Goal: Contribute content

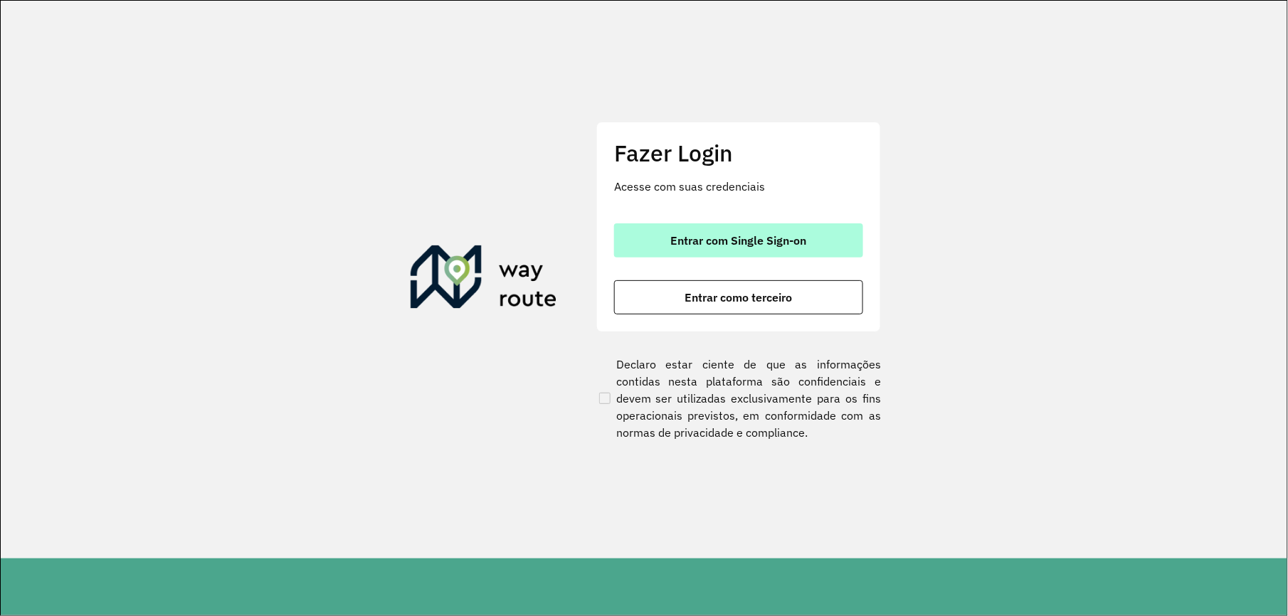
click at [736, 235] on span "Entrar com Single Sign-on" at bounding box center [739, 240] width 136 height 11
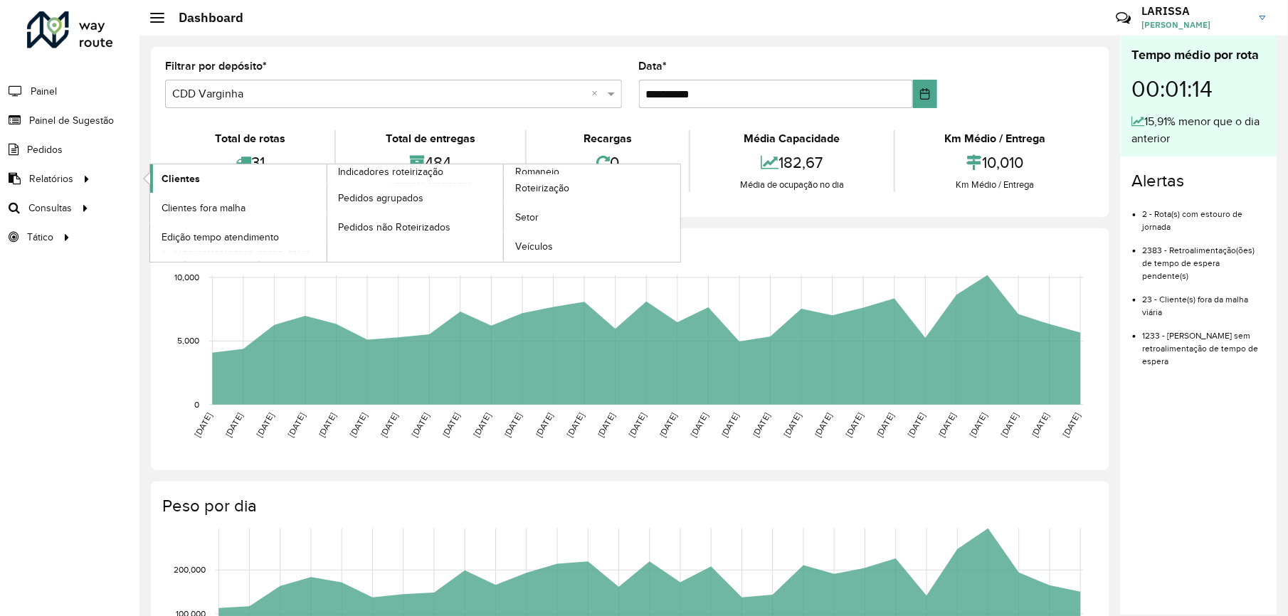
click at [191, 168] on link "Clientes" at bounding box center [238, 178] width 176 height 28
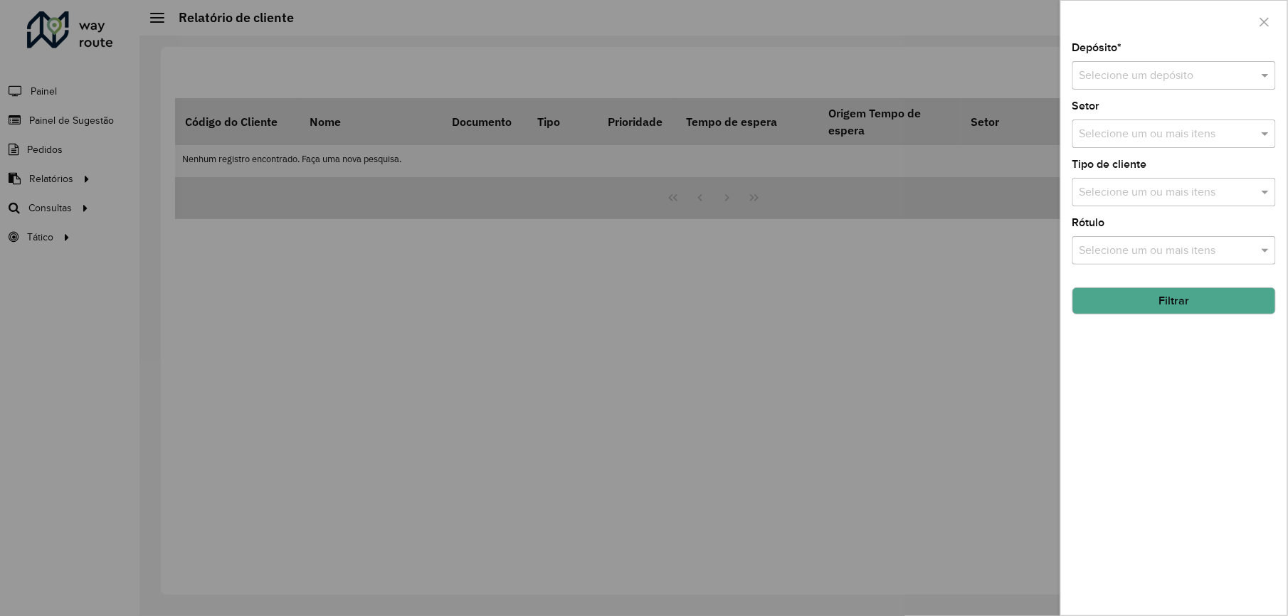
click at [1157, 75] on input "text" at bounding box center [1159, 76] width 161 height 17
click at [1144, 144] on span "CDD Varginha" at bounding box center [1114, 140] width 71 height 12
click at [1187, 308] on button "Filtrar" at bounding box center [1174, 300] width 204 height 27
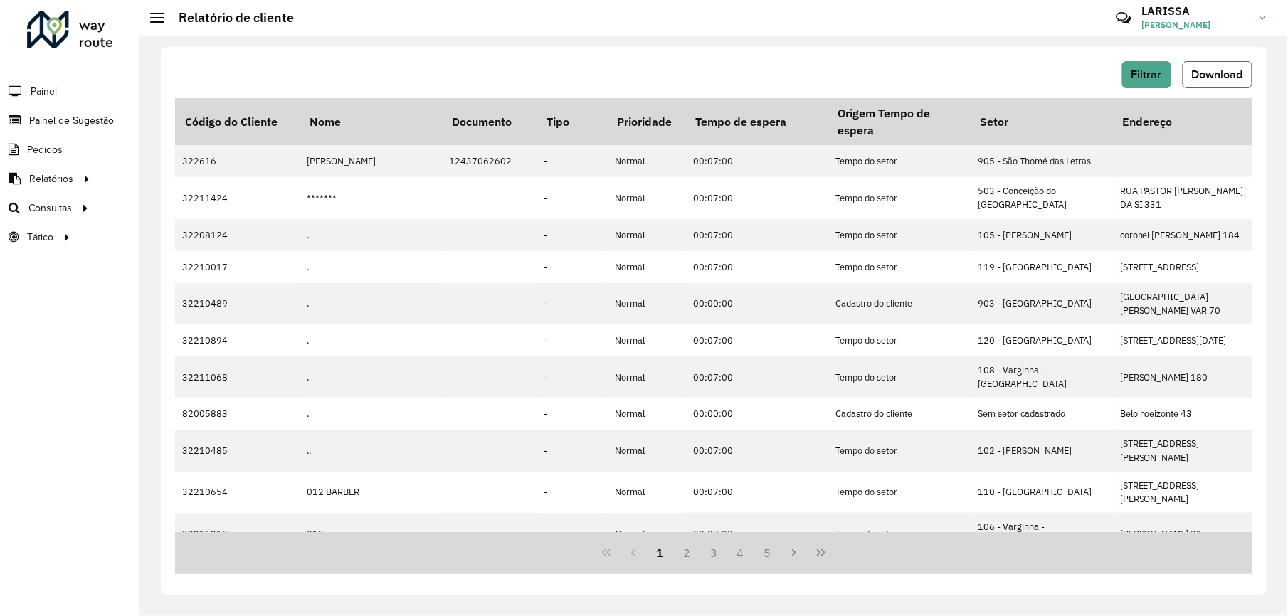
click at [1245, 71] on button "Download" at bounding box center [1218, 74] width 70 height 27
click at [75, 120] on span "Painel de Sugestão" at bounding box center [73, 120] width 89 height 15
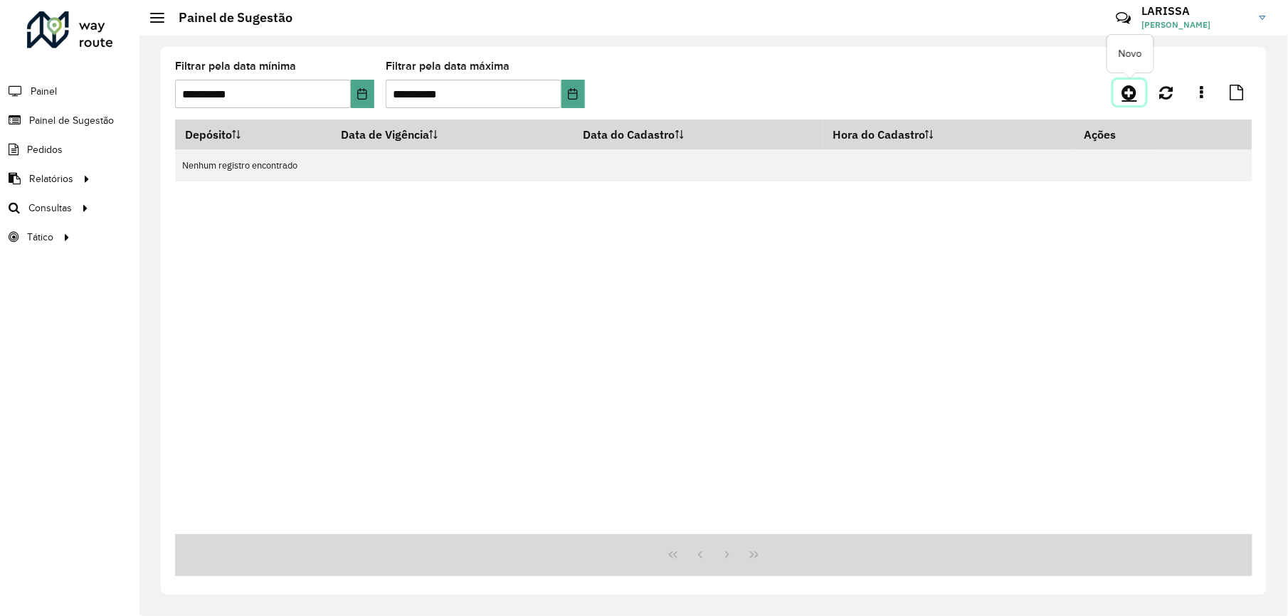
click at [1139, 97] on link at bounding box center [1130, 93] width 32 height 26
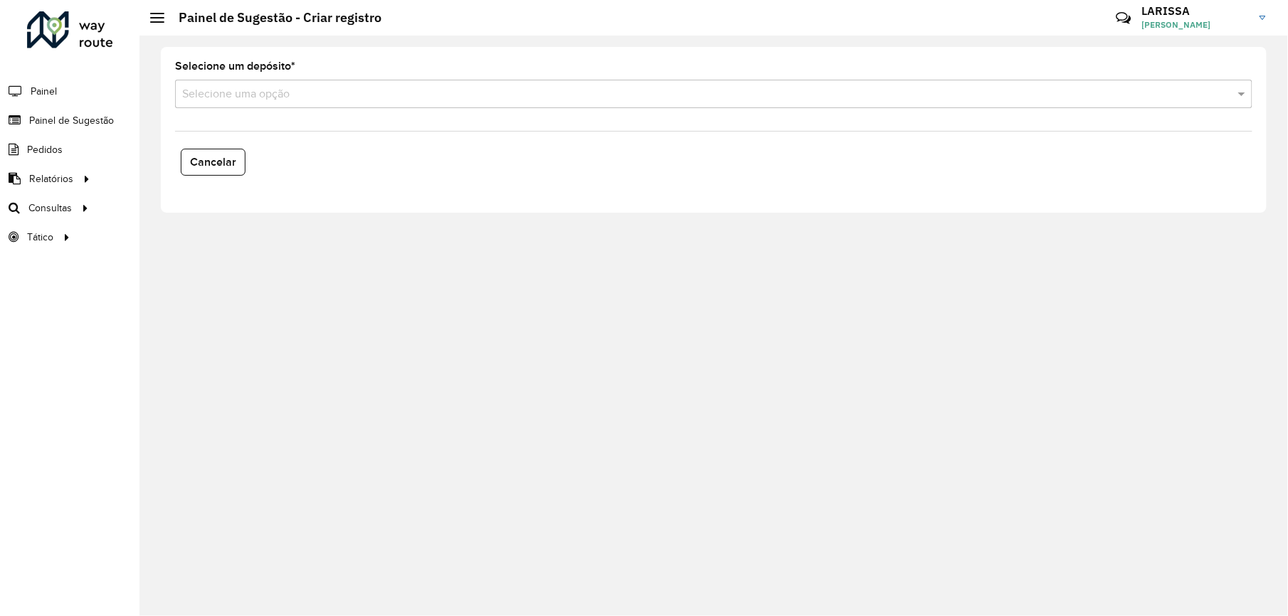
click at [336, 93] on input "text" at bounding box center [699, 94] width 1035 height 17
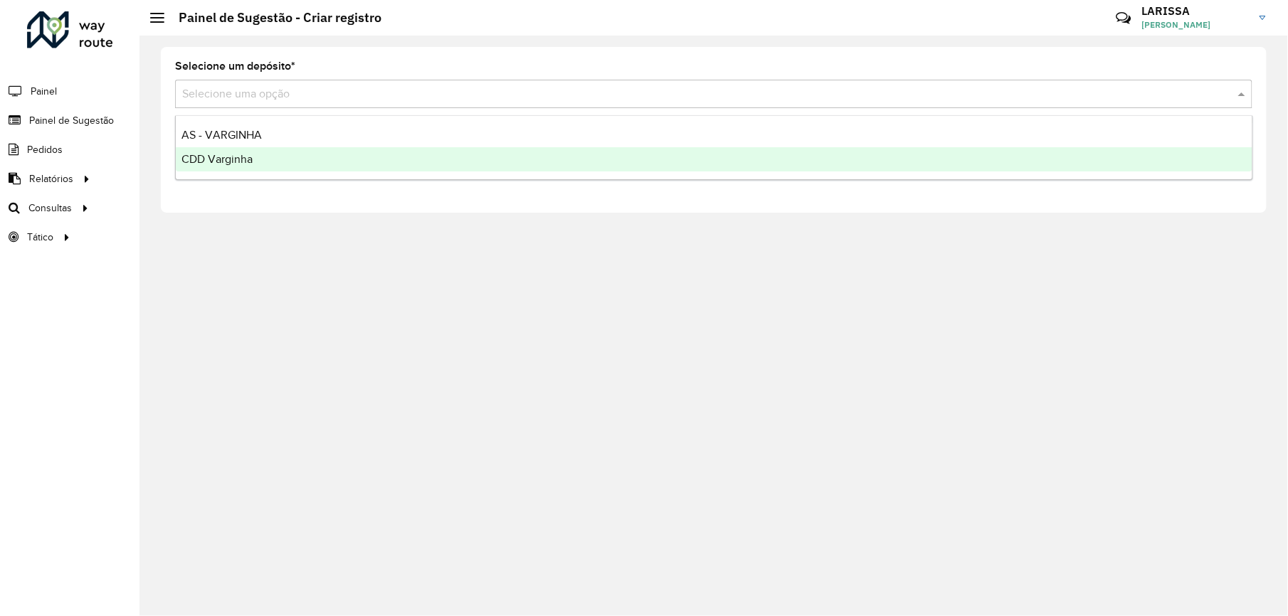
click at [285, 154] on div "CDD Varginha" at bounding box center [714, 159] width 1077 height 24
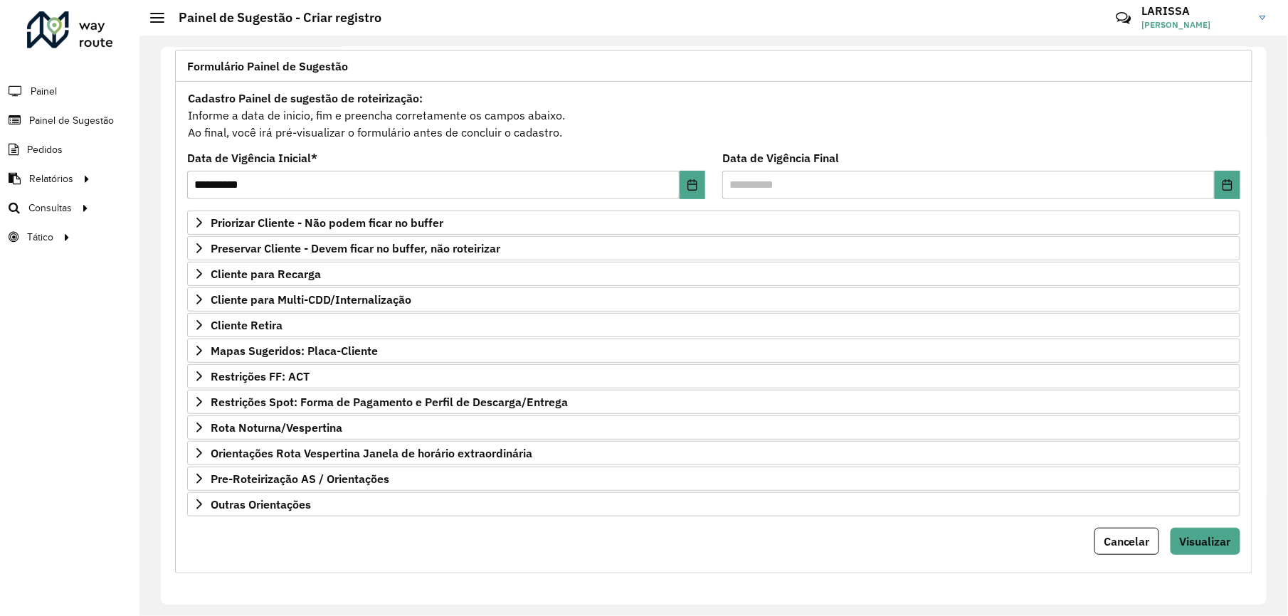
scroll to position [100, 0]
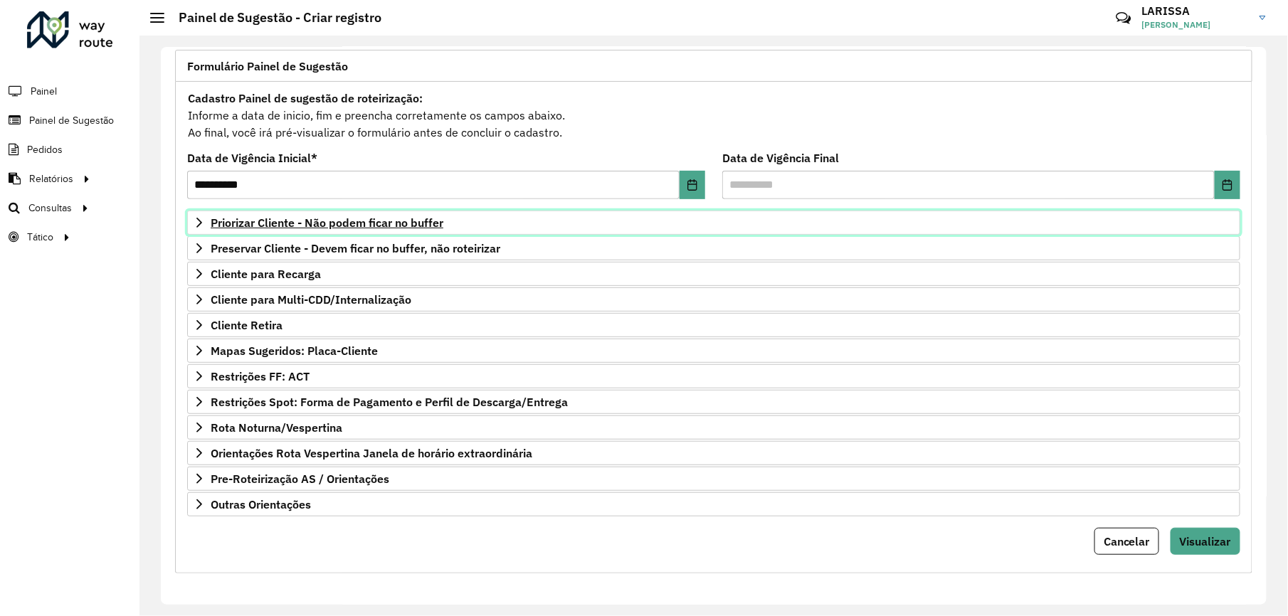
click at [197, 217] on icon at bounding box center [199, 222] width 11 height 11
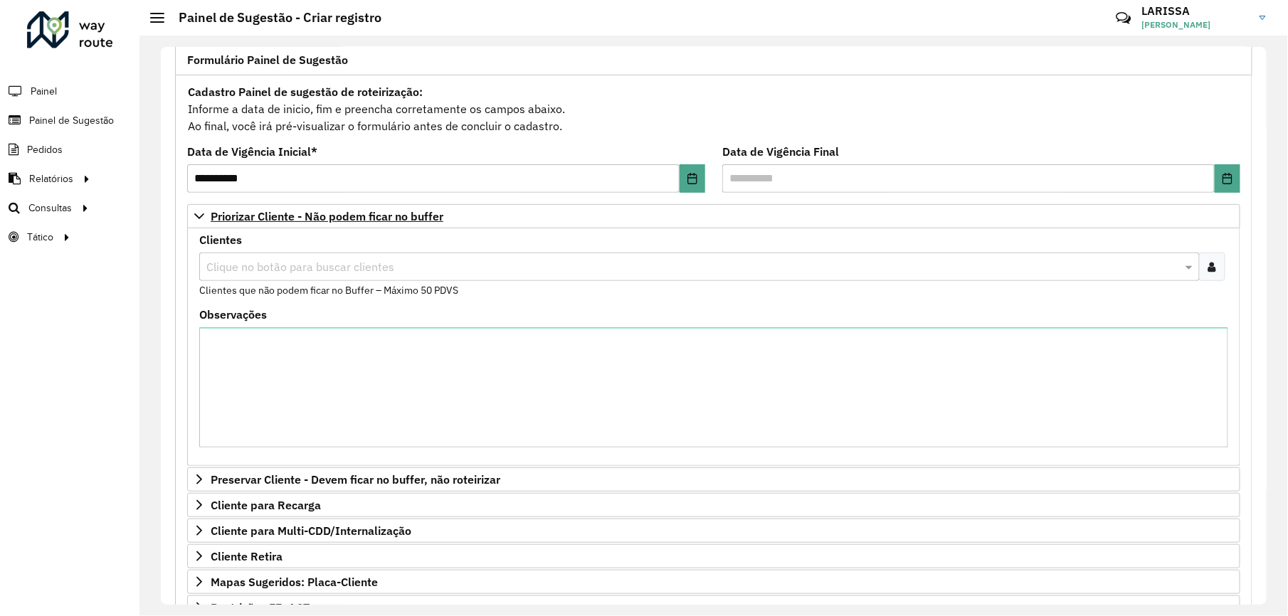
click at [1208, 265] on icon at bounding box center [1212, 266] width 8 height 11
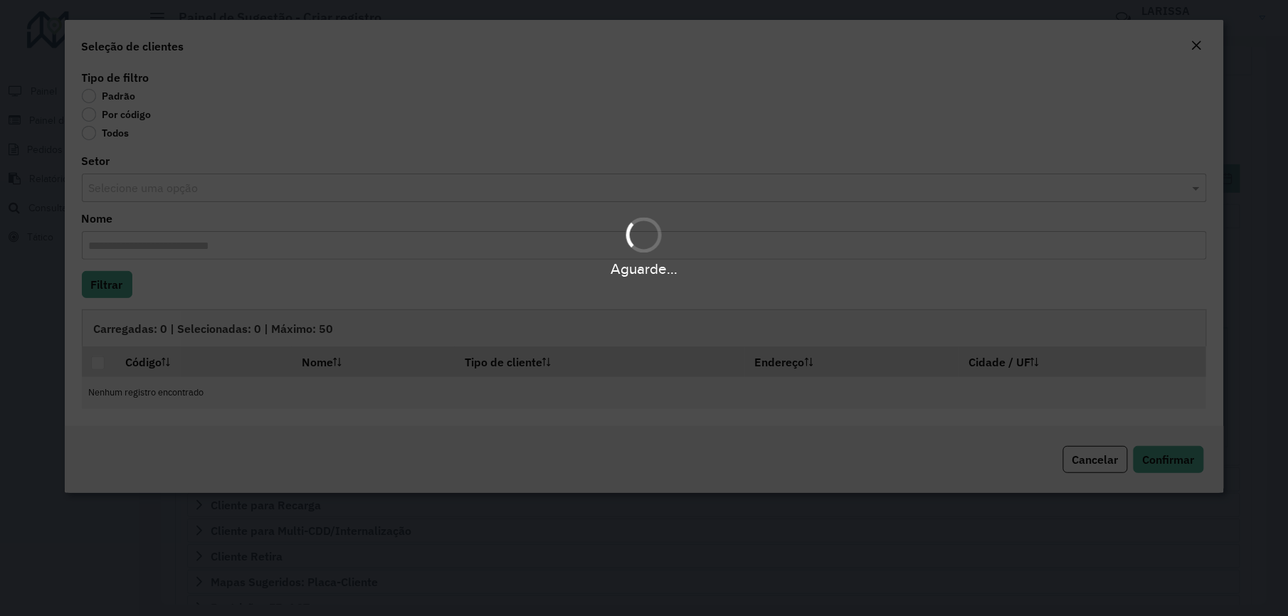
click at [129, 118] on div "Aguarde..." at bounding box center [644, 308] width 1288 height 616
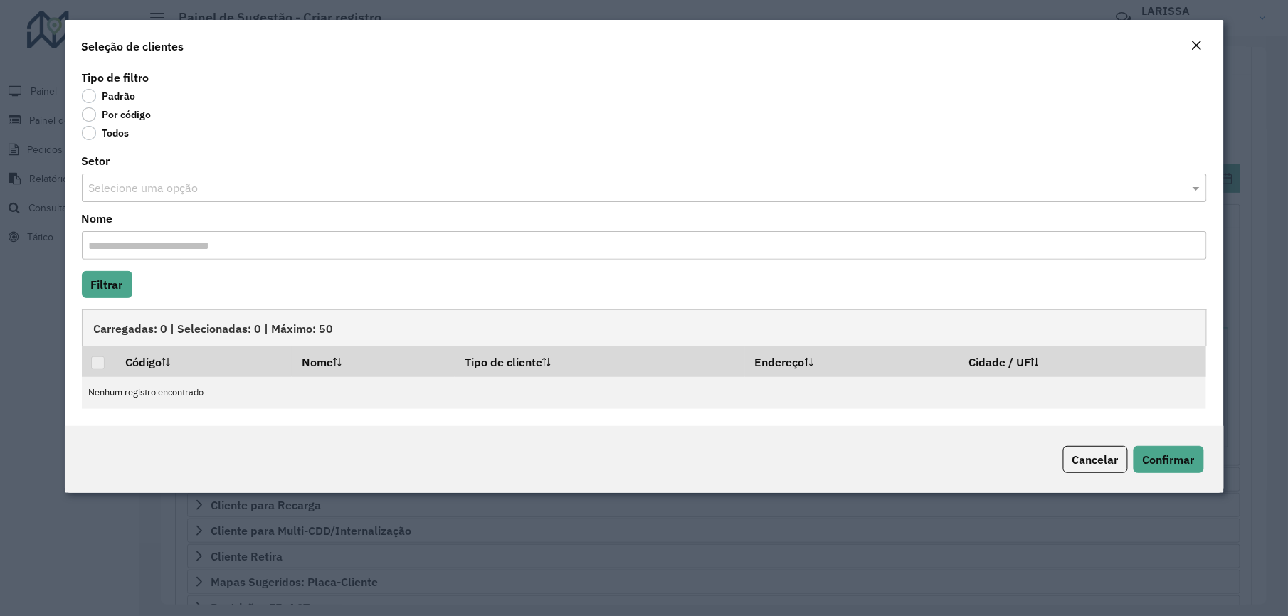
click at [137, 114] on label "Por código" at bounding box center [117, 114] width 70 height 14
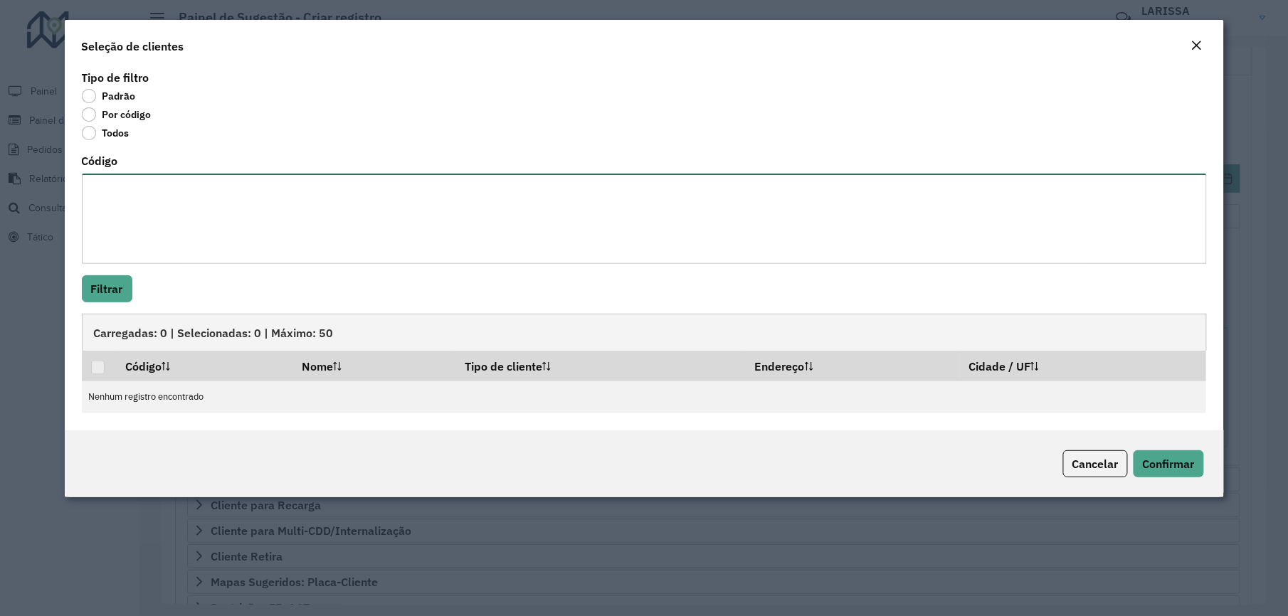
click at [137, 220] on textarea "Código" at bounding box center [644, 219] width 1125 height 90
paste textarea "**** ***** **** ***** **** ***** ***** *** **** ***** **** **** *** ****"
paste textarea "**** **** **** ****"
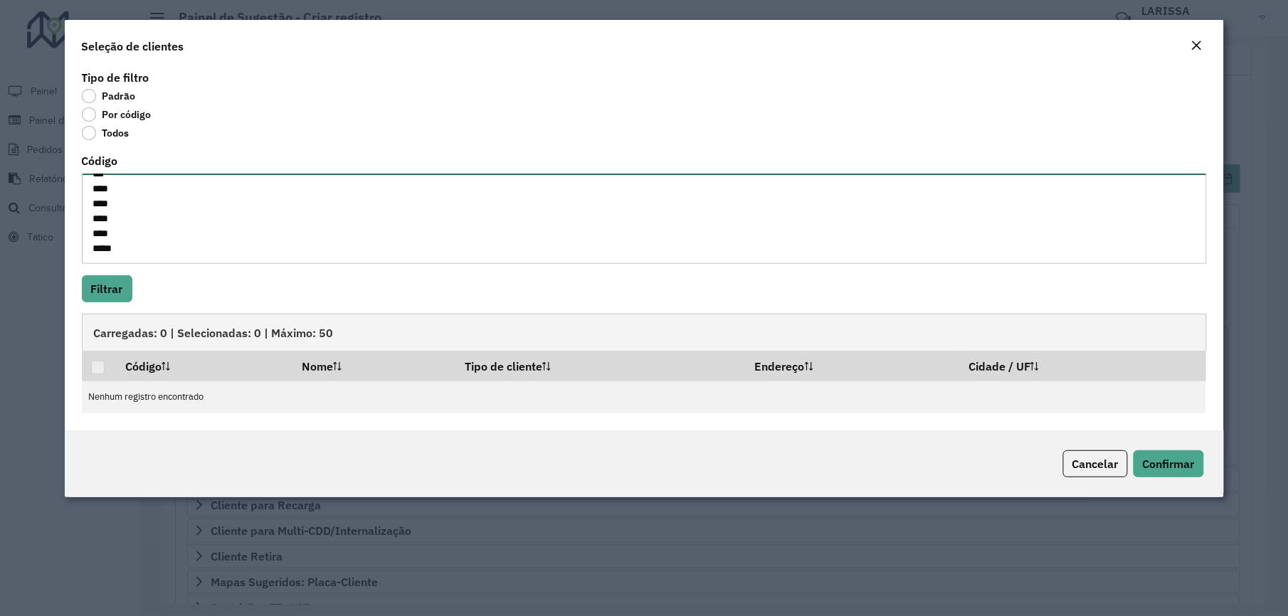
type textarea "**** ***** **** ***** **** ***** ***** *** **** ***** **** **** *** **** **** *…"
click at [65, 243] on div "Tipo de filtro Padrão Por código Todos Código **** ***** **** ***** **** ***** …" at bounding box center [644, 249] width 1159 height 364
click at [109, 285] on button "Filtrar" at bounding box center [107, 288] width 51 height 27
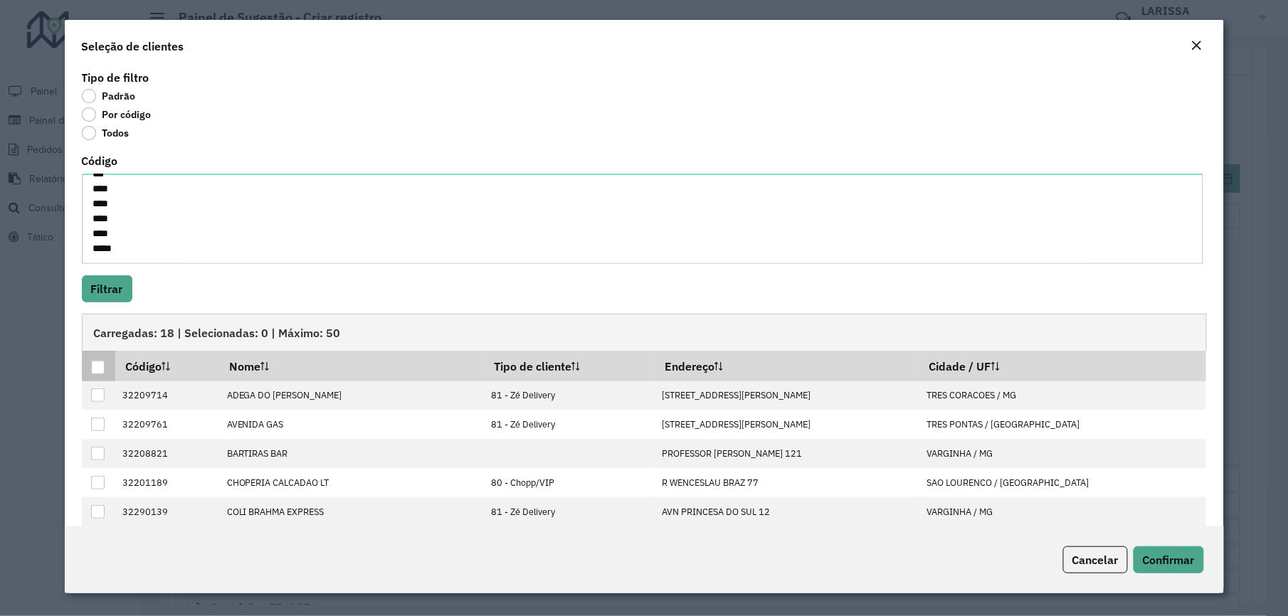
click at [98, 374] on div at bounding box center [98, 368] width 14 height 14
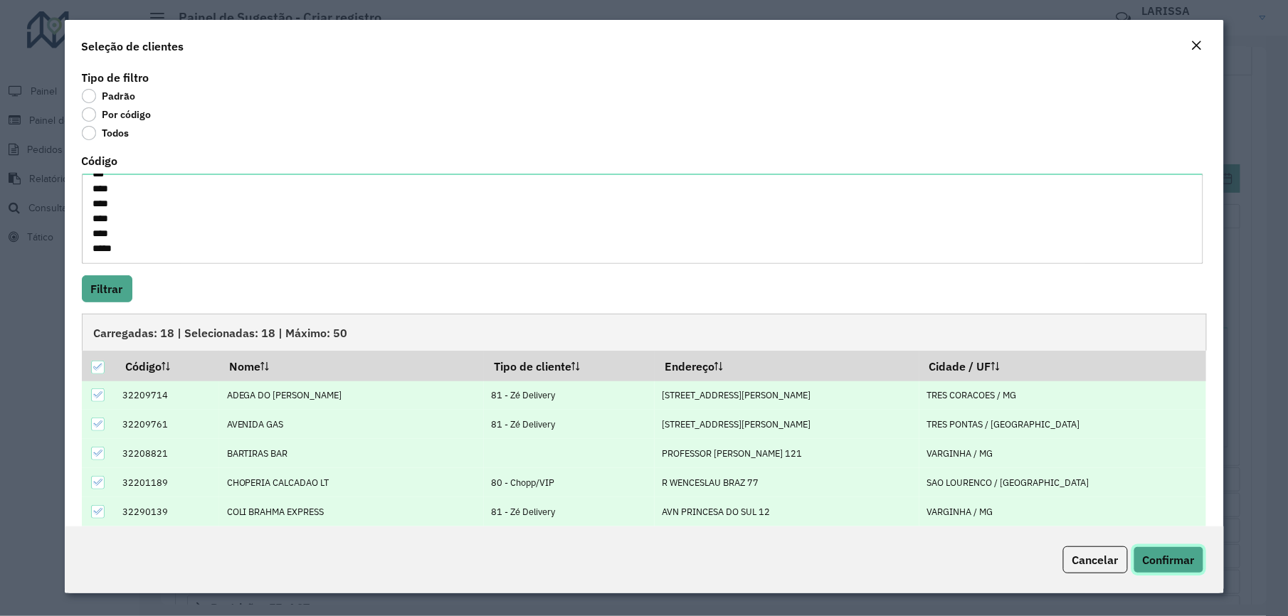
click at [1158, 548] on button "Confirmar" at bounding box center [1169, 559] width 70 height 27
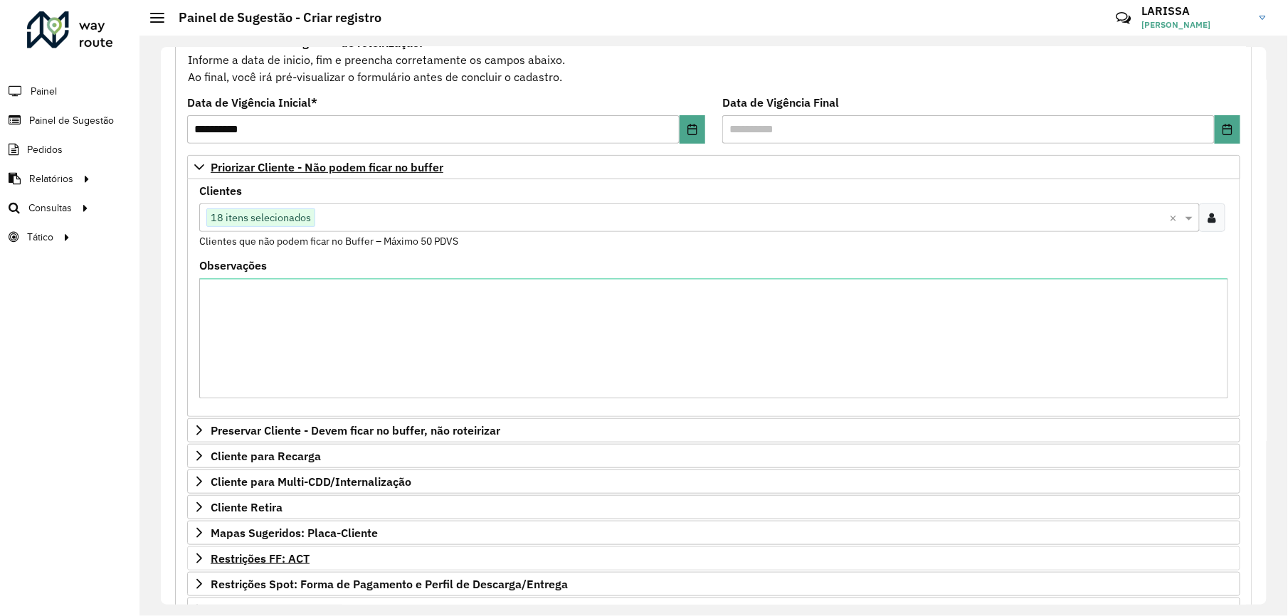
scroll to position [339, 0]
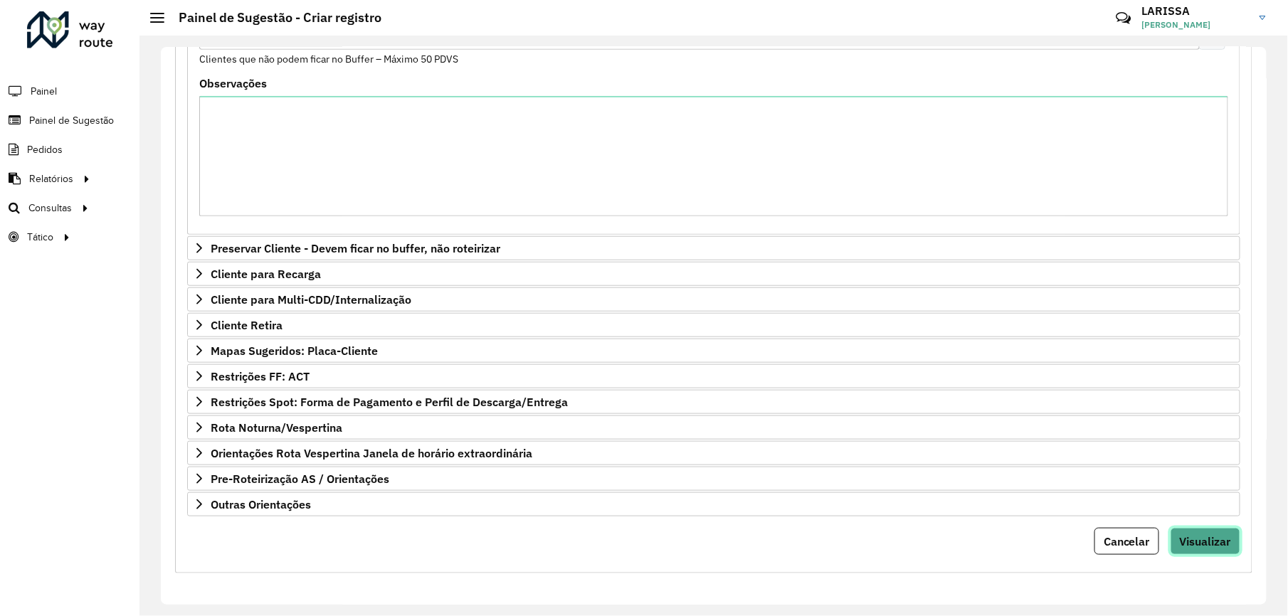
click at [1205, 547] on span "Visualizar" at bounding box center [1205, 541] width 51 height 14
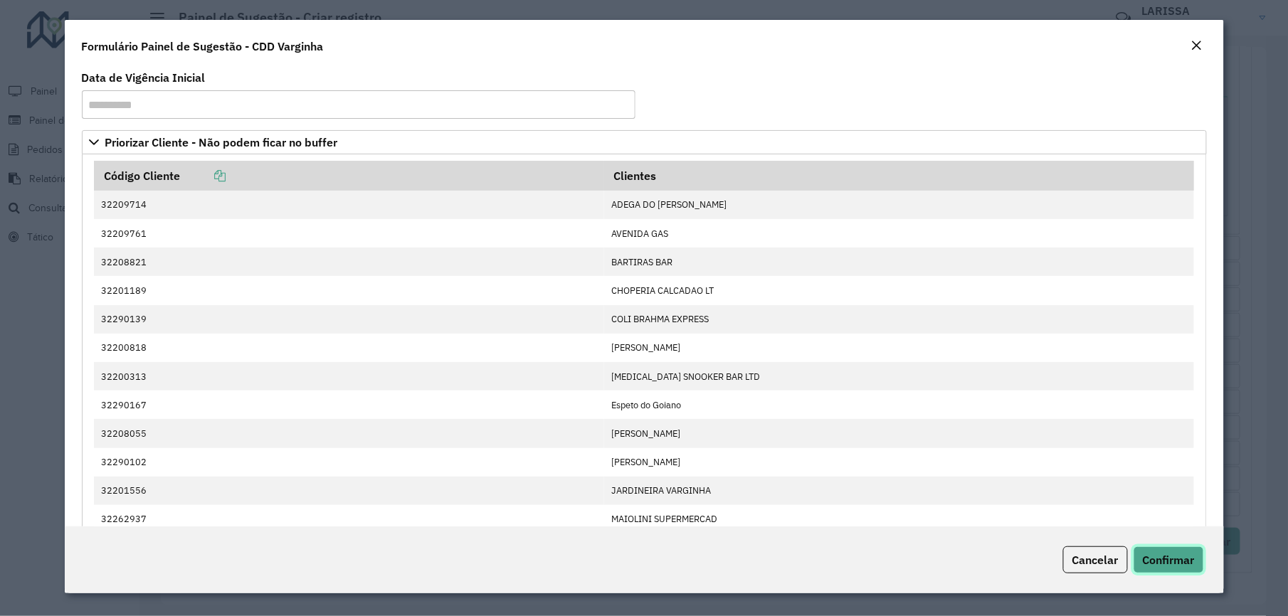
click at [1139, 556] on button "Confirmar" at bounding box center [1169, 559] width 70 height 27
